Goal: Transaction & Acquisition: Purchase product/service

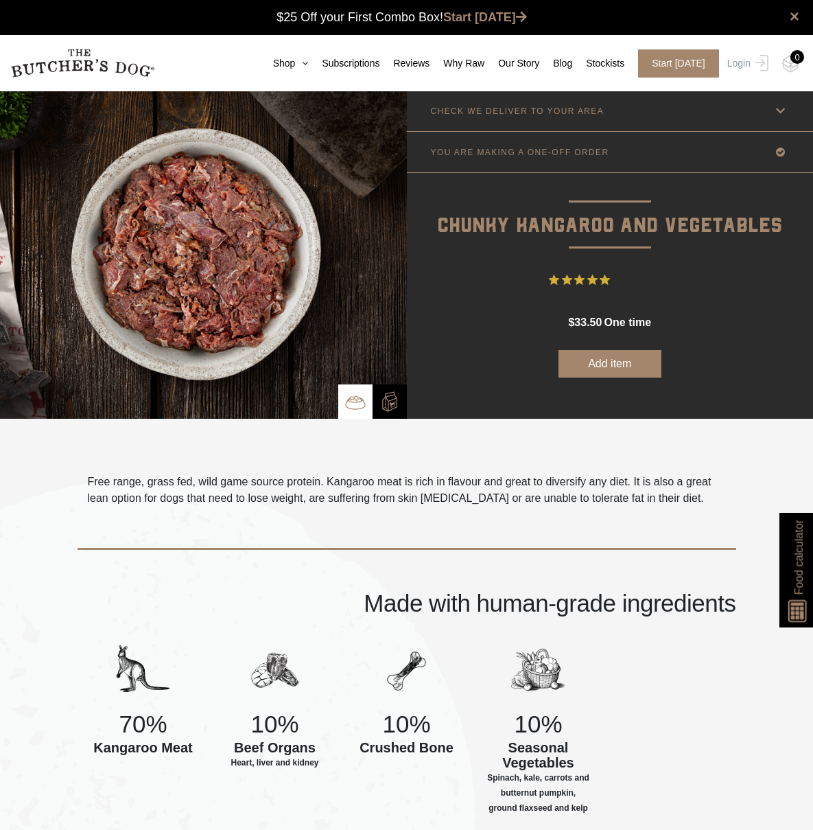
click at [729, 71] on link "Login" at bounding box center [746, 63] width 45 height 28
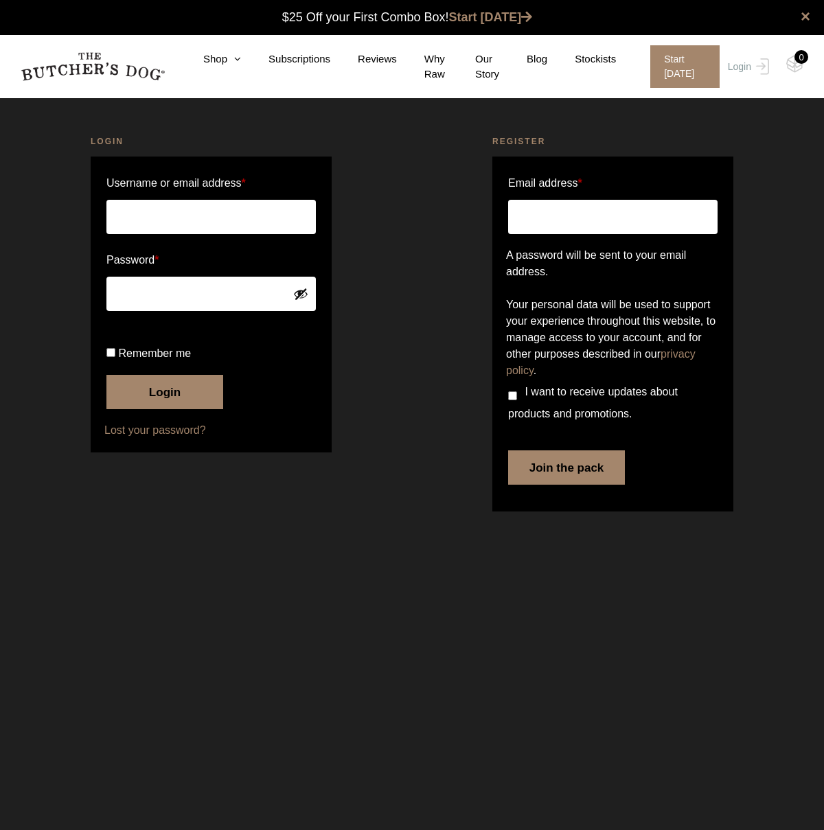
type input "mariobugarija77@gmail.com"
click at [163, 409] on button "Login" at bounding box center [164, 392] width 117 height 34
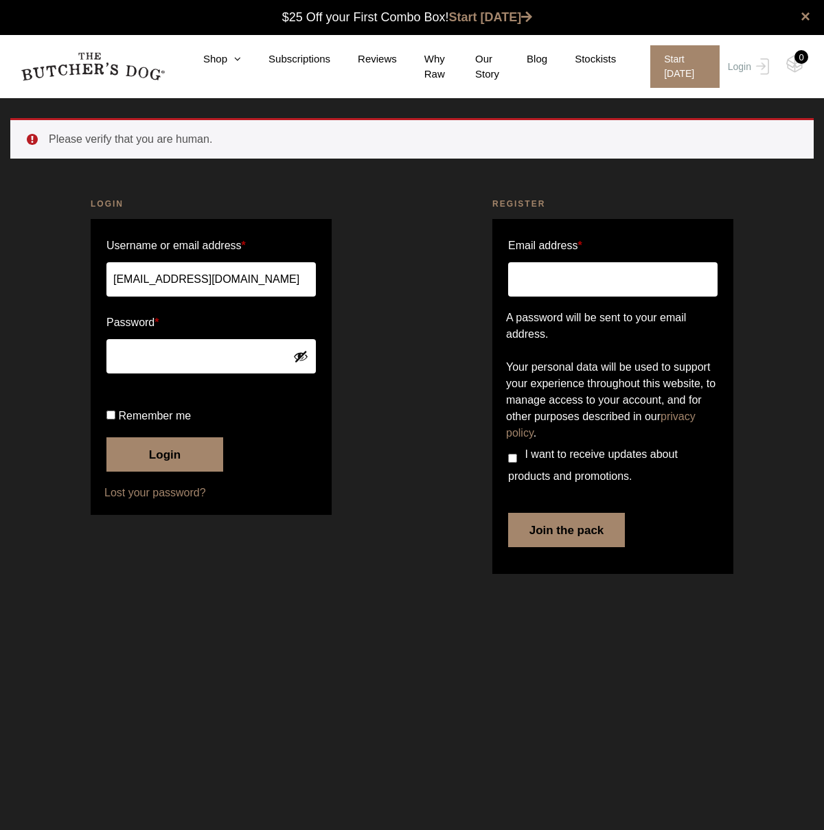
click at [149, 471] on button "Login" at bounding box center [164, 454] width 117 height 34
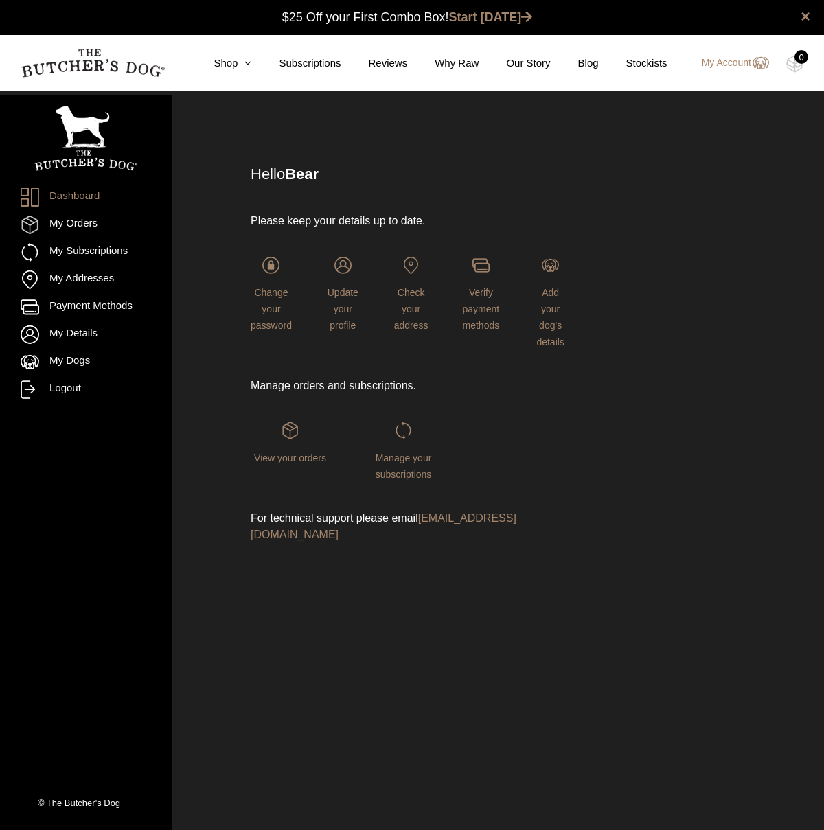
drag, startPoint x: 89, startPoint y: 220, endPoint x: 107, endPoint y: 234, distance: 23.5
click at [88, 220] on link "My Orders" at bounding box center [86, 224] width 130 height 19
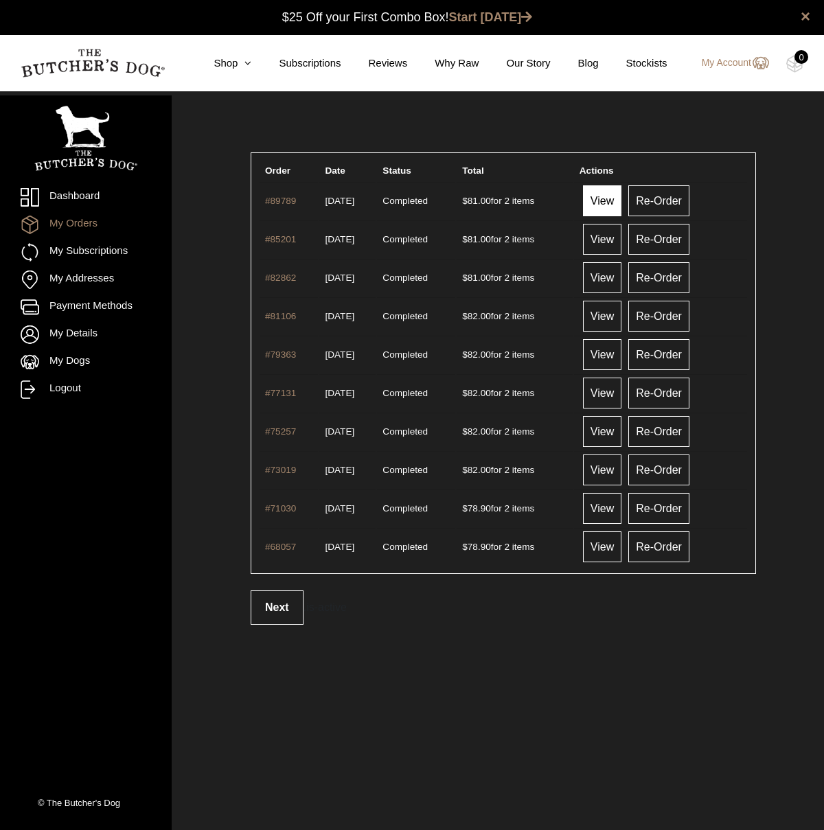
click at [614, 206] on link "View" at bounding box center [602, 200] width 38 height 31
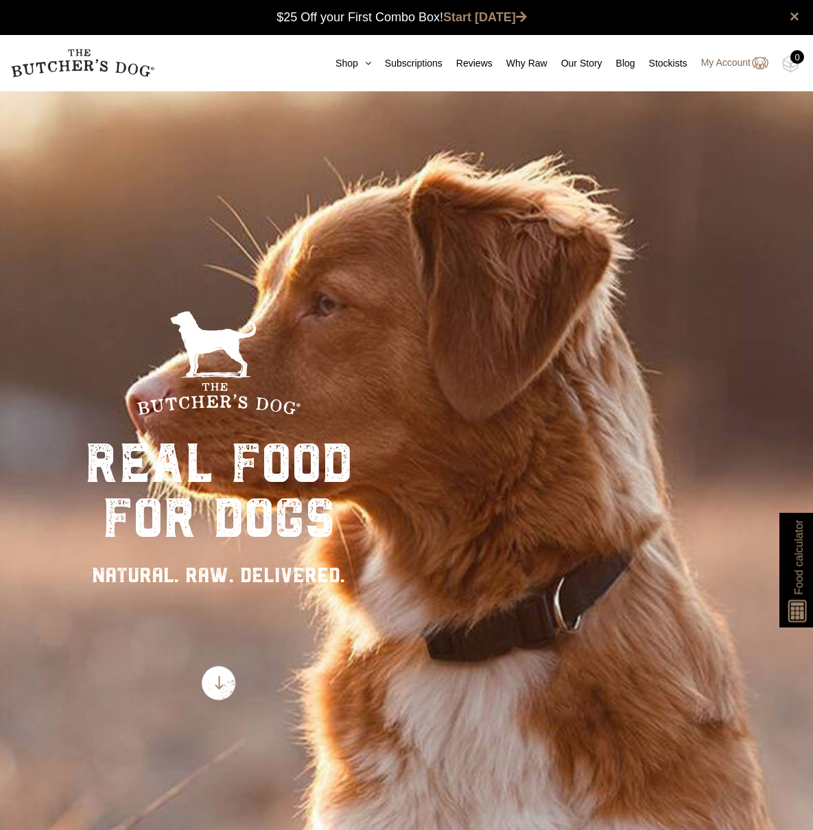
click at [721, 71] on link "My Account" at bounding box center [728, 63] width 81 height 16
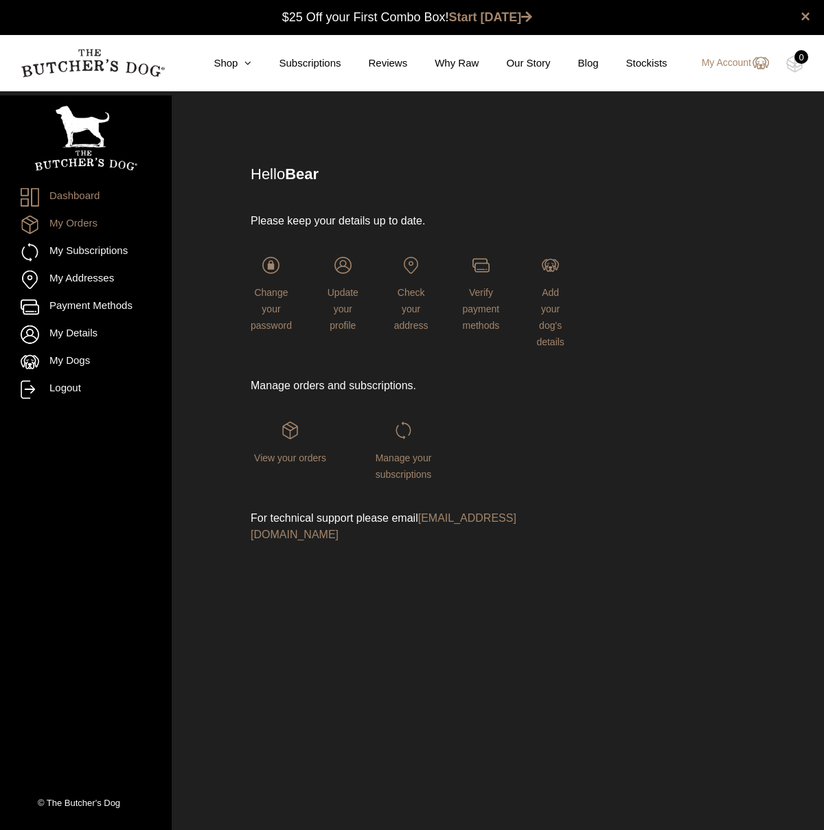
click at [80, 226] on link "My Orders" at bounding box center [86, 224] width 130 height 19
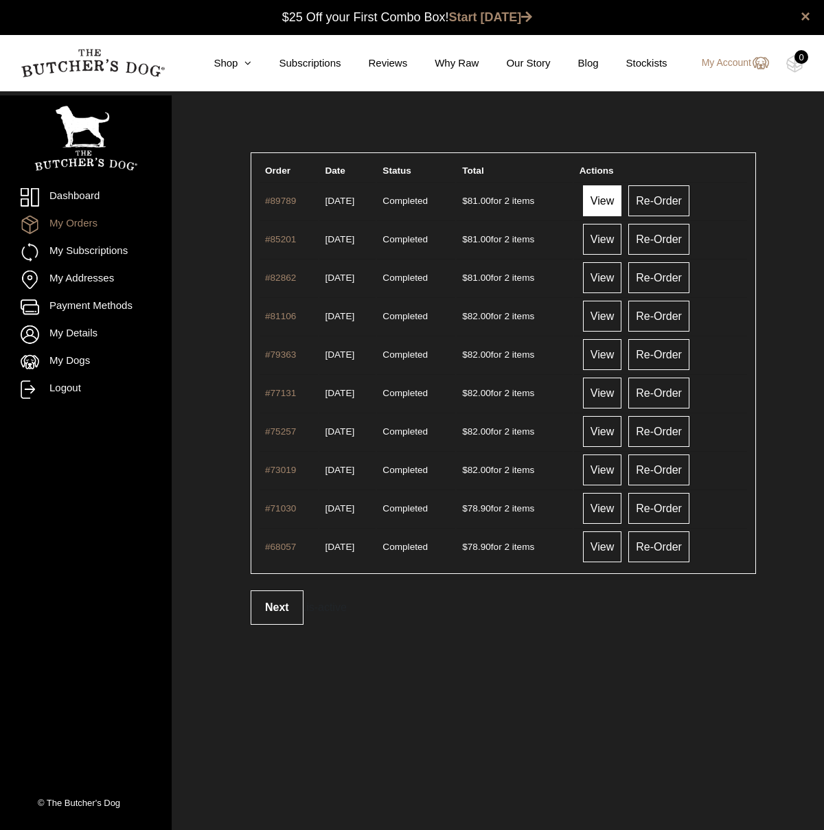
click at [609, 203] on link "View" at bounding box center [602, 200] width 38 height 31
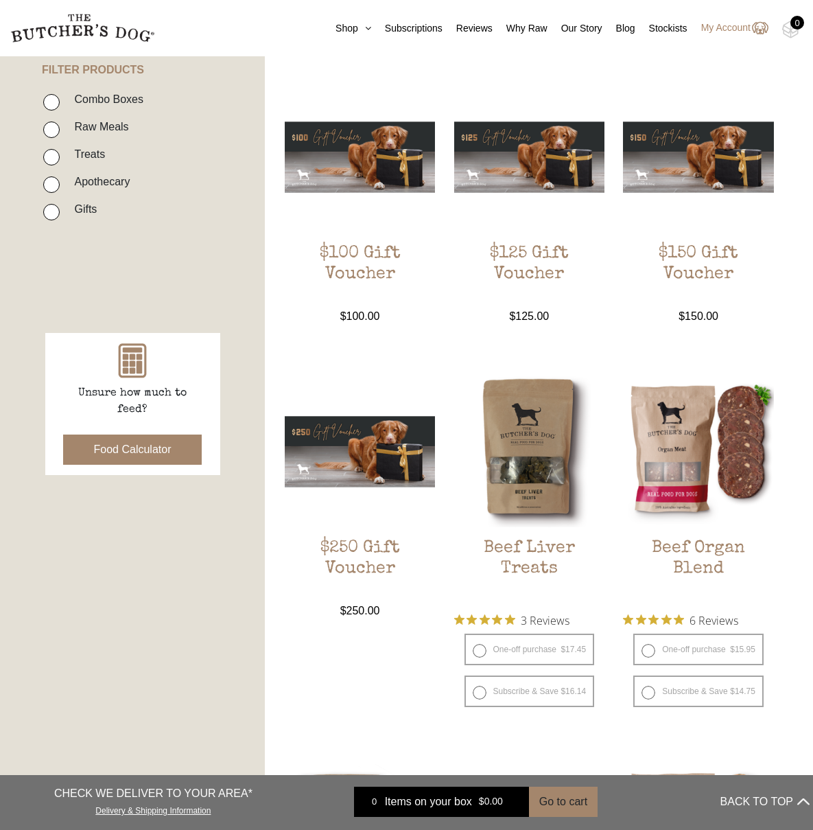
scroll to position [51, 0]
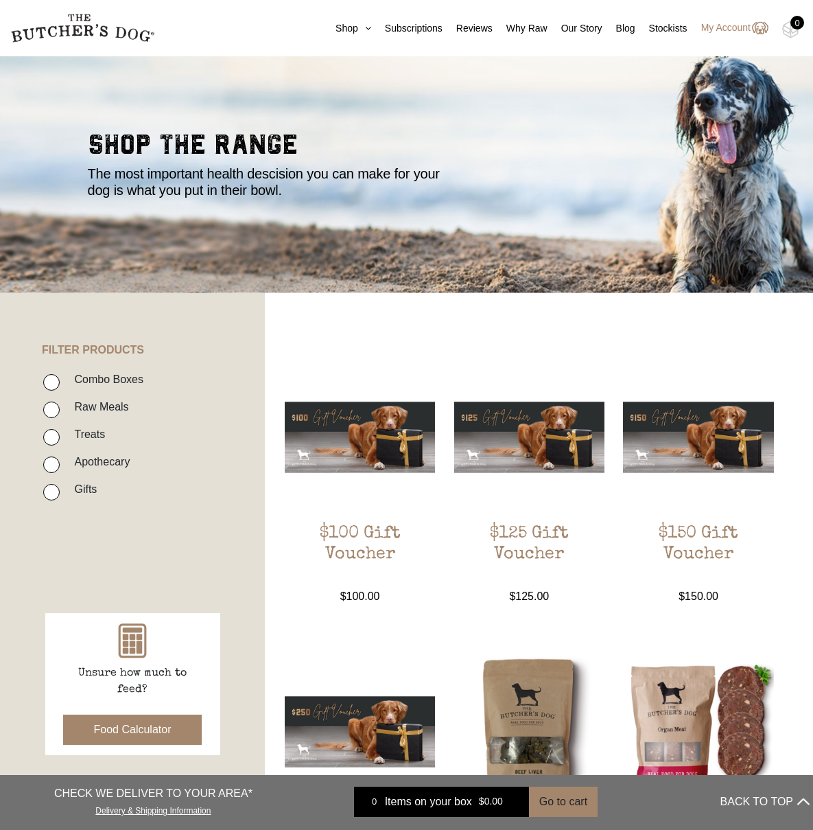
click at [55, 413] on input "Raw Meals" at bounding box center [51, 409] width 16 height 16
checkbox input "true"
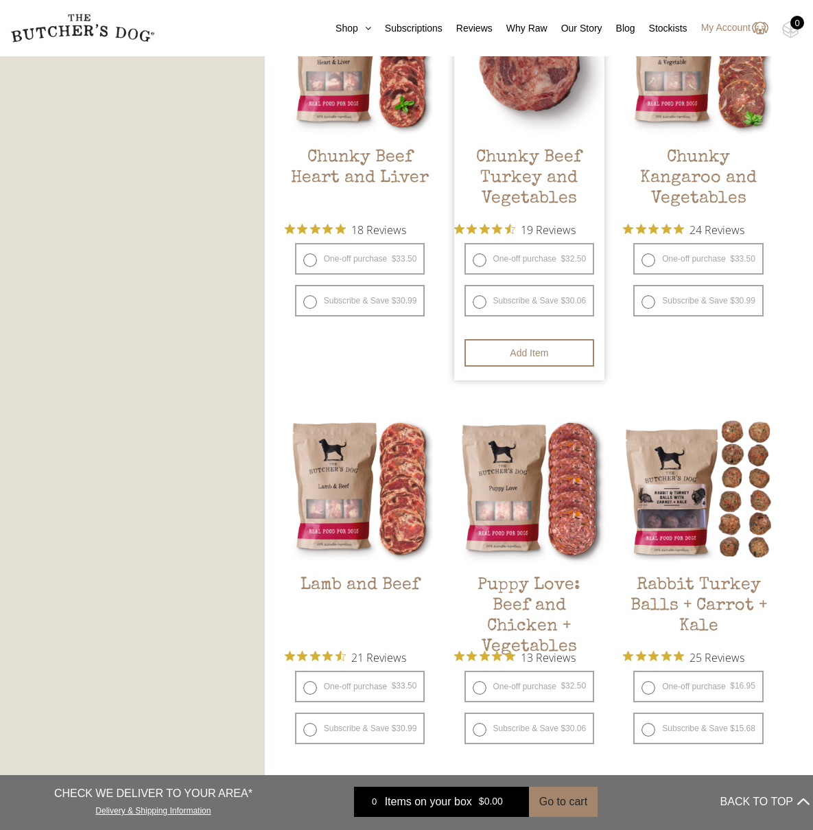
scroll to position [838, 0]
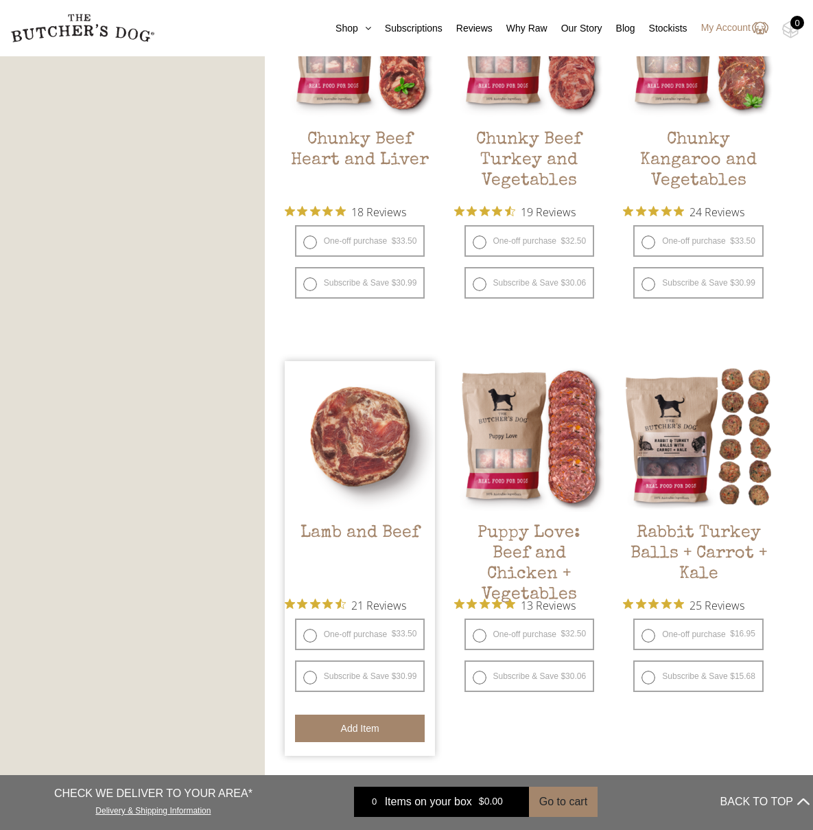
click at [334, 723] on button "Add item" at bounding box center [360, 727] width 130 height 27
click at [335, 723] on button "Add more" at bounding box center [360, 727] width 130 height 27
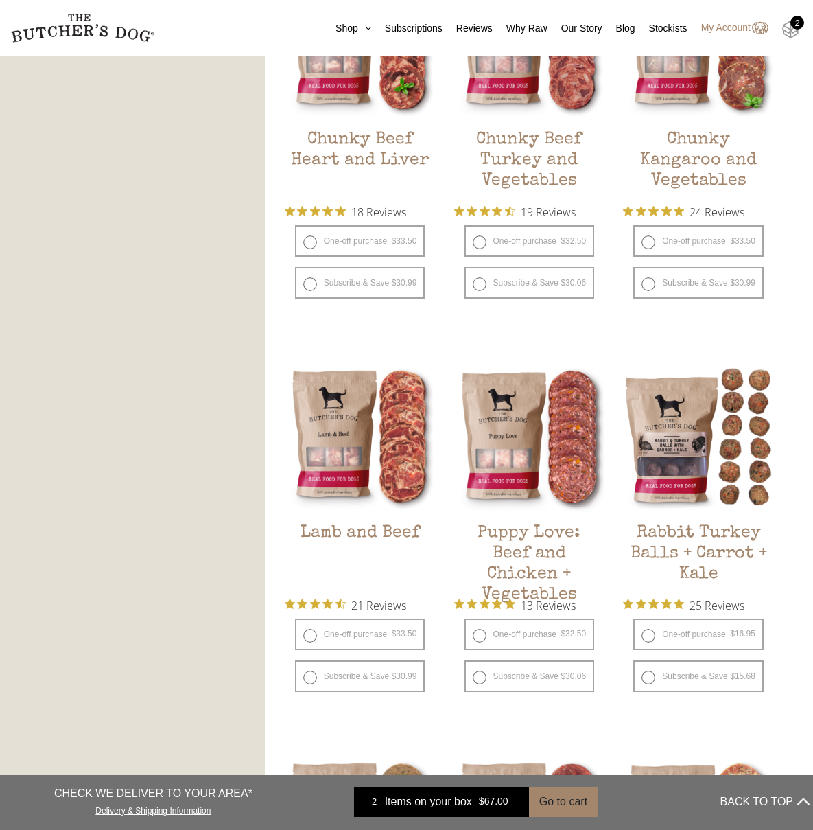
click at [785, 28] on img at bounding box center [790, 30] width 17 height 18
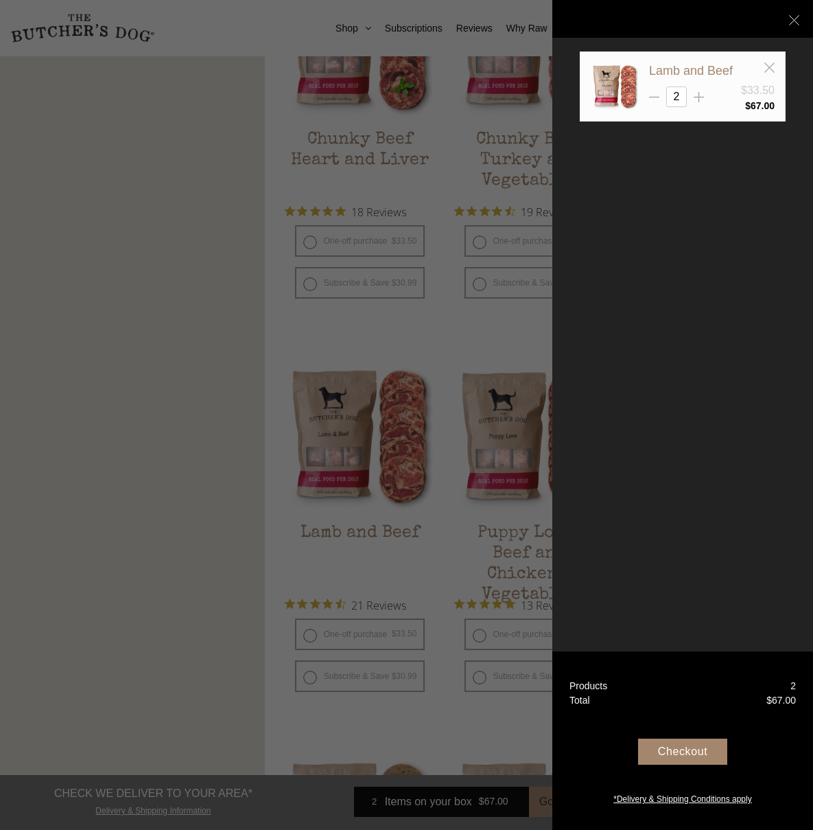
click at [681, 756] on div "Checkout" at bounding box center [682, 751] width 89 height 26
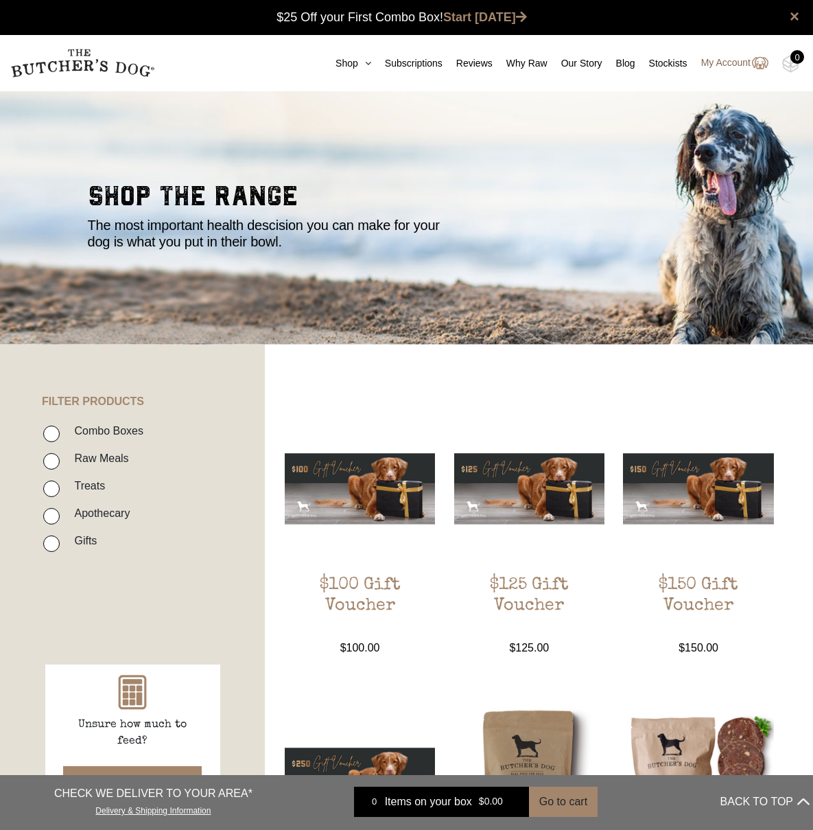
click at [711, 71] on link "My Account" at bounding box center [728, 63] width 81 height 16
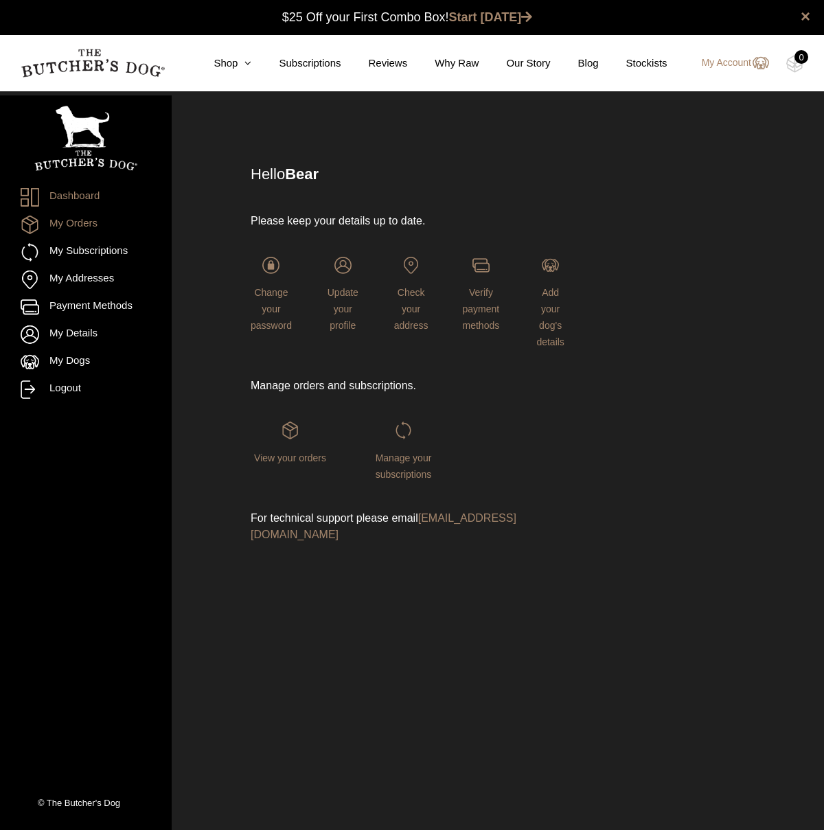
click at [83, 230] on link "My Orders" at bounding box center [86, 224] width 130 height 19
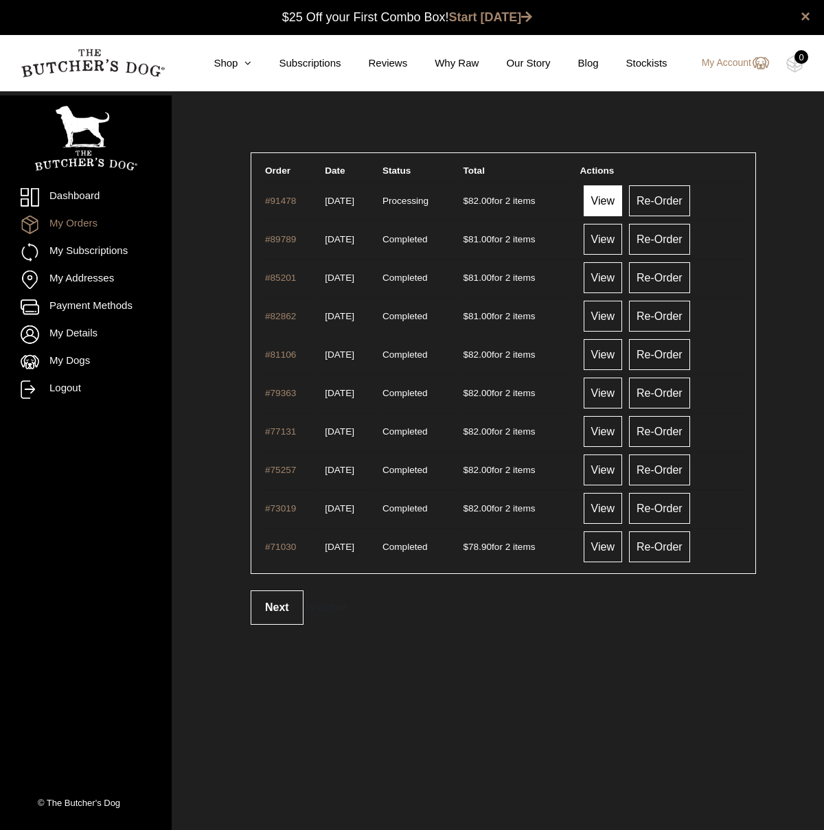
click at [616, 202] on link "View" at bounding box center [602, 200] width 38 height 31
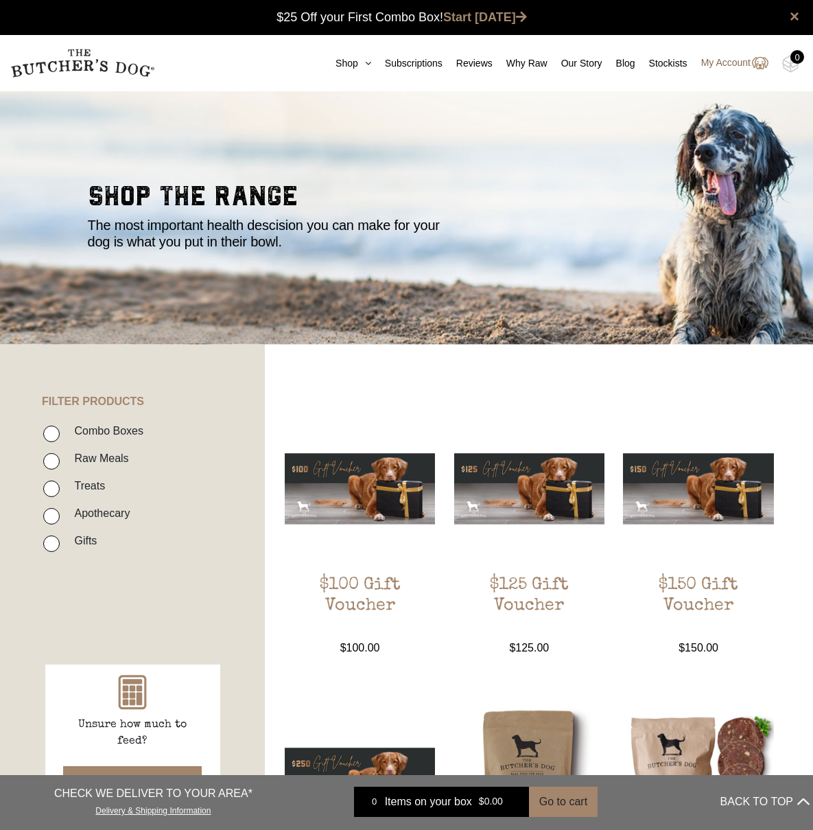
click at [718, 63] on link "My Account" at bounding box center [728, 63] width 81 height 16
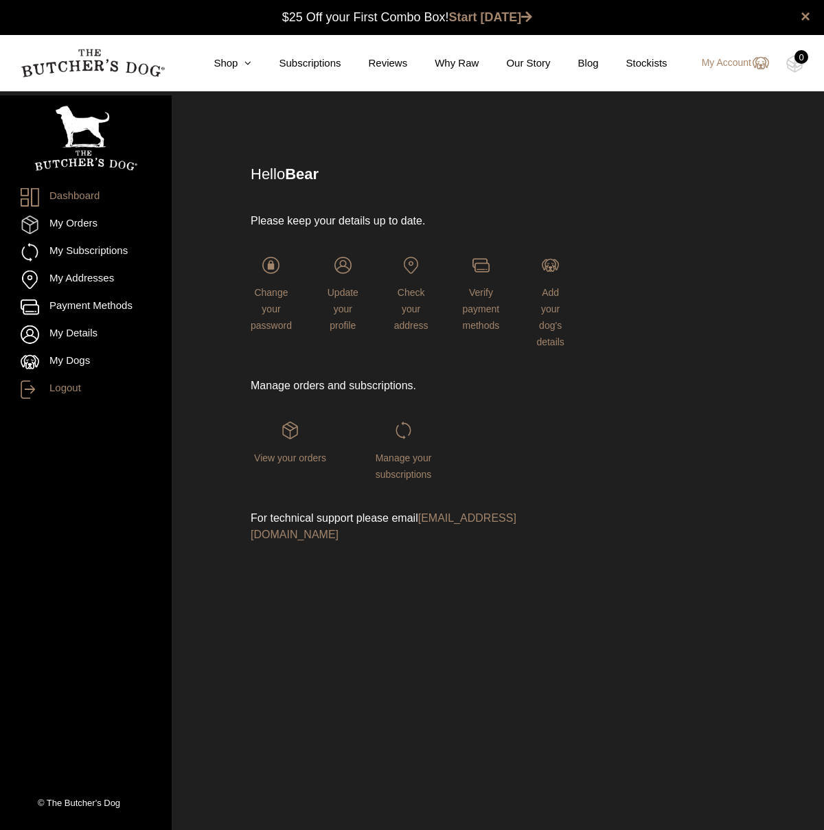
click at [63, 391] on link "Logout" at bounding box center [86, 389] width 130 height 19
